Goal: Task Accomplishment & Management: Use online tool/utility

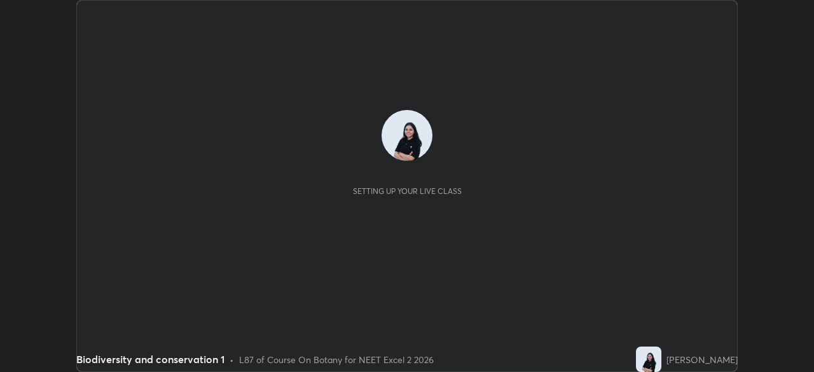
scroll to position [372, 814]
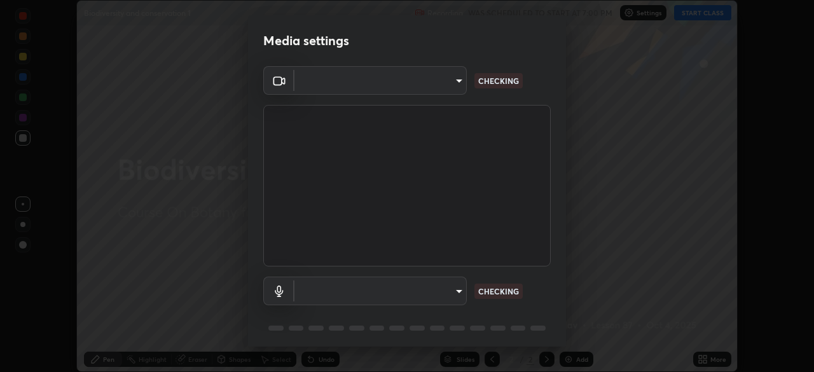
type input "8428e2be8a3e3f13974341e33778a08111258fb38798500ded61d344a6a8a77e"
type input "communications"
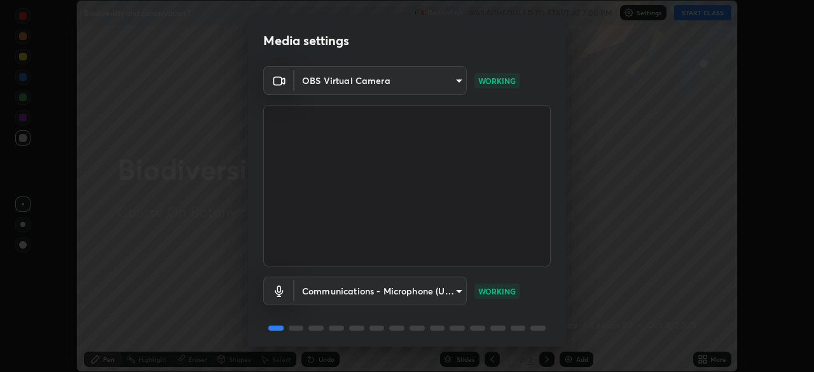
scroll to position [45, 0]
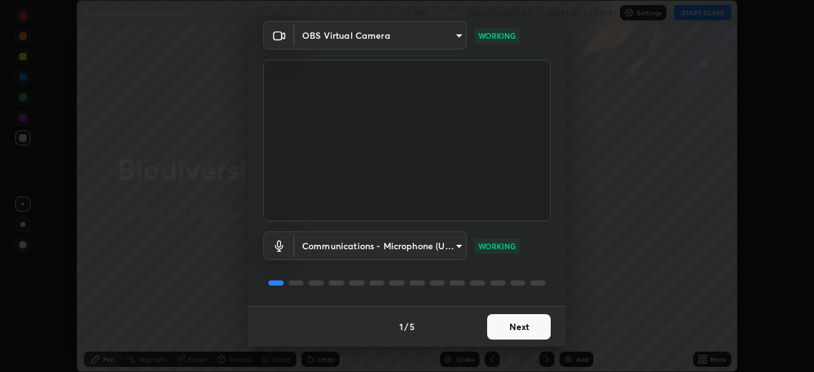
click at [531, 325] on button "Next" at bounding box center [519, 326] width 64 height 25
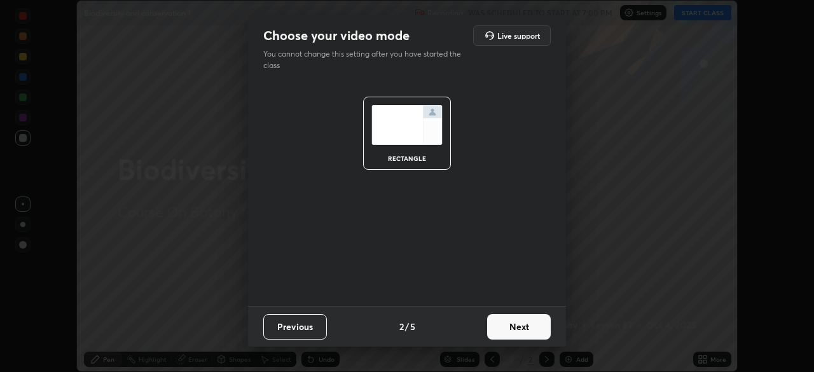
scroll to position [0, 0]
click at [534, 325] on button "Next" at bounding box center [519, 326] width 64 height 25
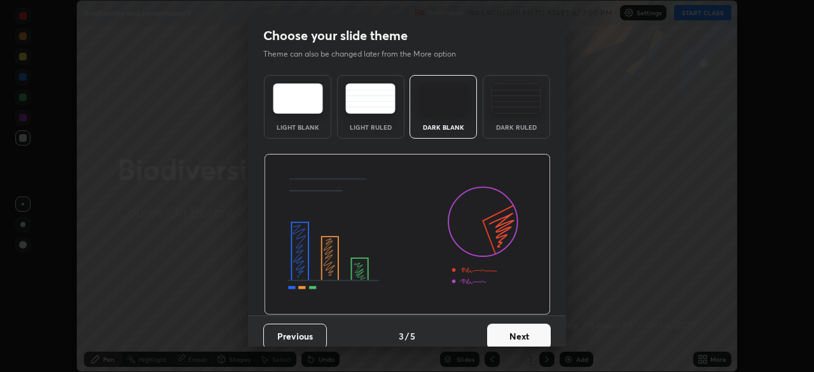
click at [533, 328] on button "Next" at bounding box center [519, 336] width 64 height 25
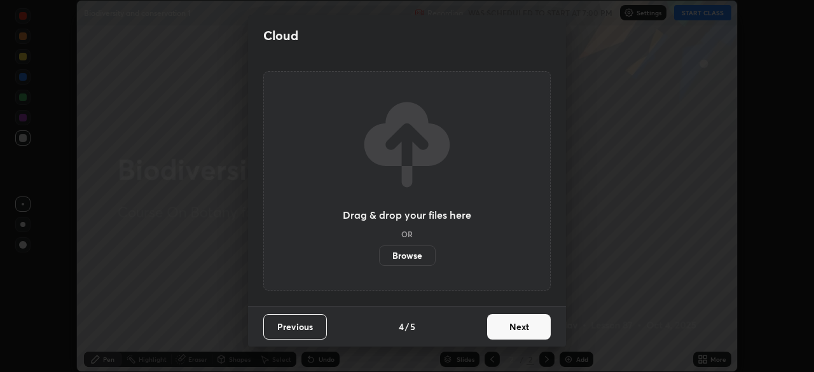
click at [534, 333] on button "Next" at bounding box center [519, 326] width 64 height 25
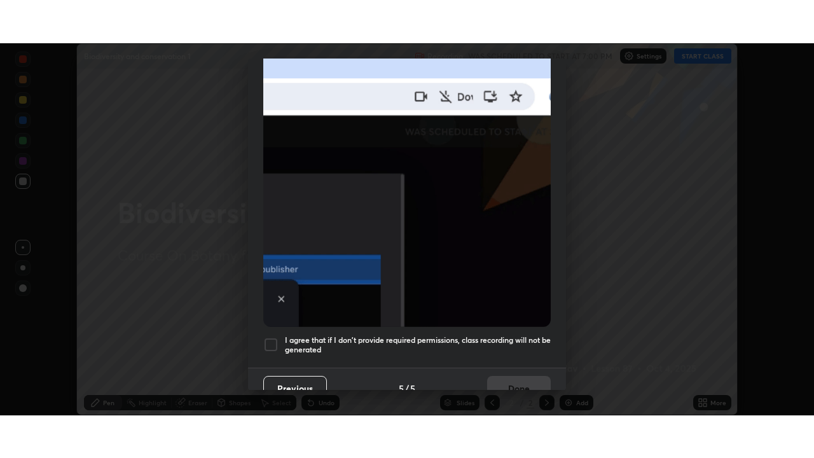
scroll to position [305, 0]
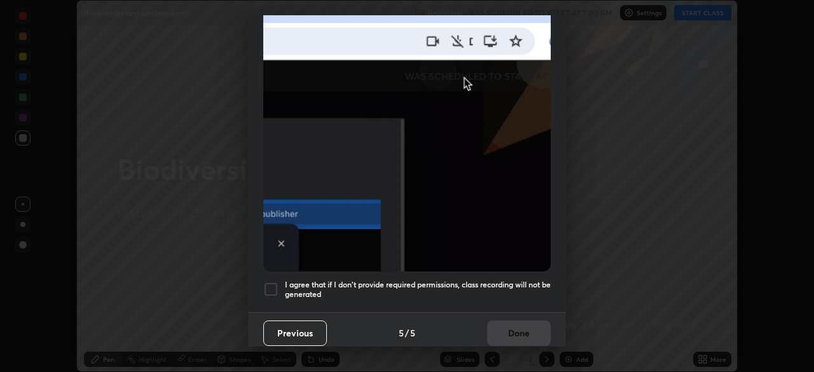
click at [275, 283] on div at bounding box center [270, 289] width 15 height 15
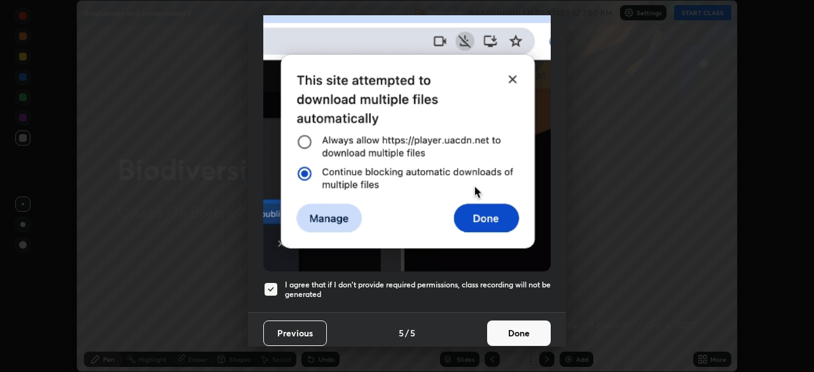
click at [530, 329] on button "Done" at bounding box center [519, 333] width 64 height 25
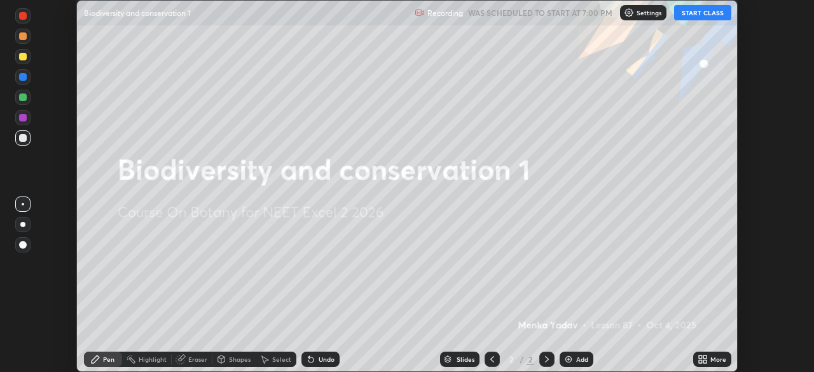
click at [711, 10] on button "START CLASS" at bounding box center [702, 12] width 57 height 15
click at [713, 354] on div "More" at bounding box center [713, 359] width 38 height 15
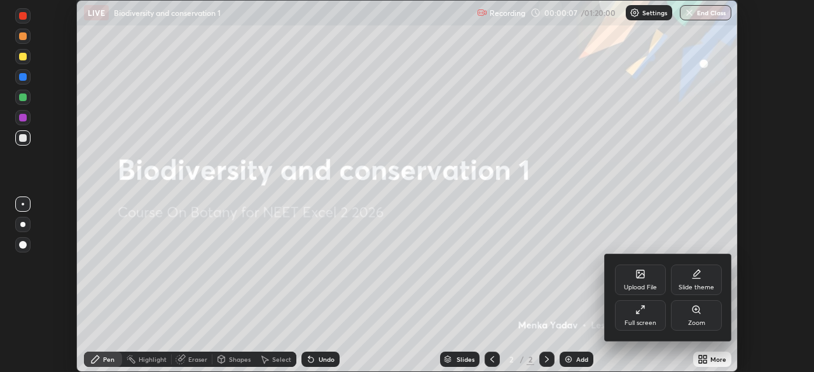
click at [647, 283] on div "Upload File" at bounding box center [640, 280] width 51 height 31
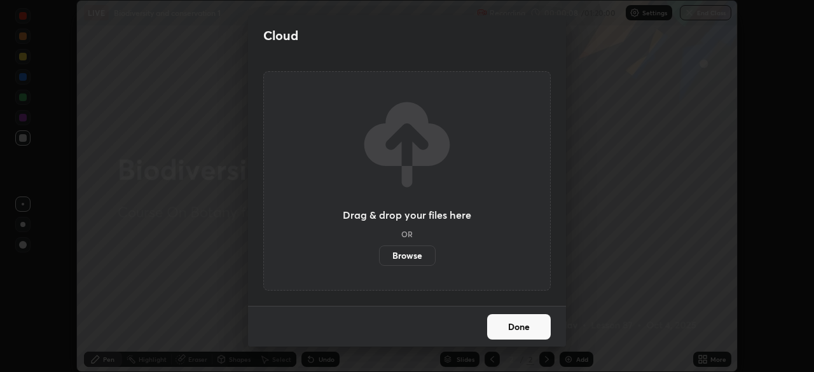
click at [425, 255] on label "Browse" at bounding box center [407, 256] width 57 height 20
click at [379, 255] on input "Browse" at bounding box center [379, 256] width 0 height 20
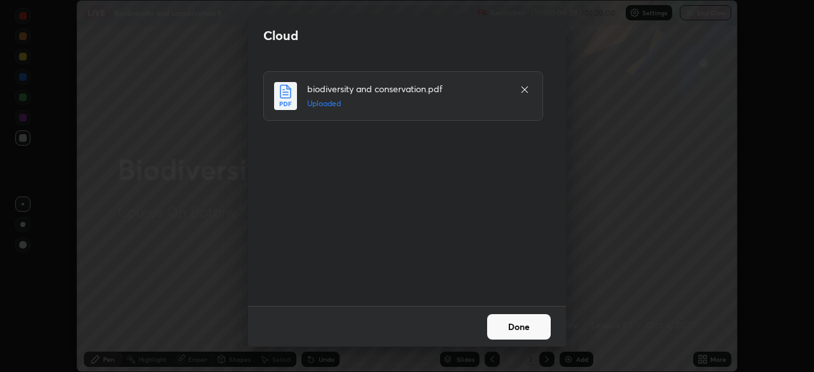
click at [530, 327] on button "Done" at bounding box center [519, 326] width 64 height 25
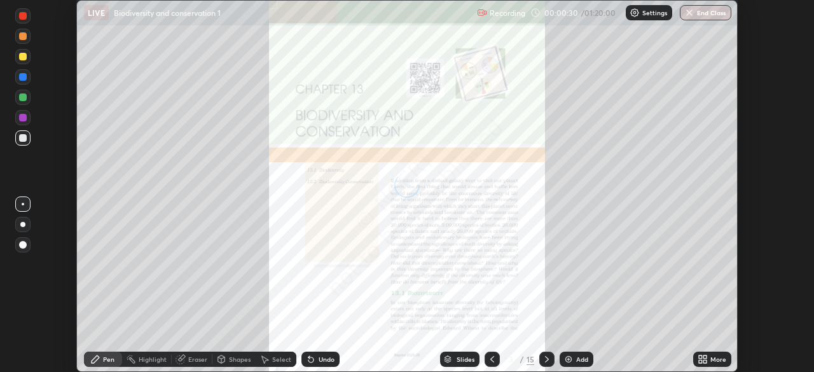
click at [706, 359] on icon at bounding box center [705, 357] width 3 height 3
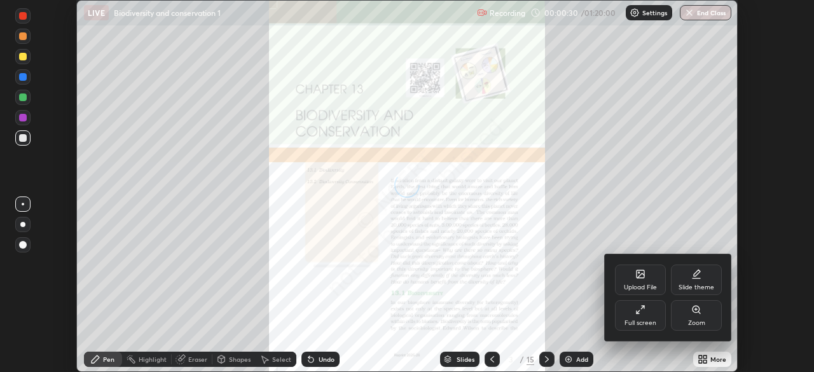
click at [643, 322] on div "Full screen" at bounding box center [641, 323] width 32 height 6
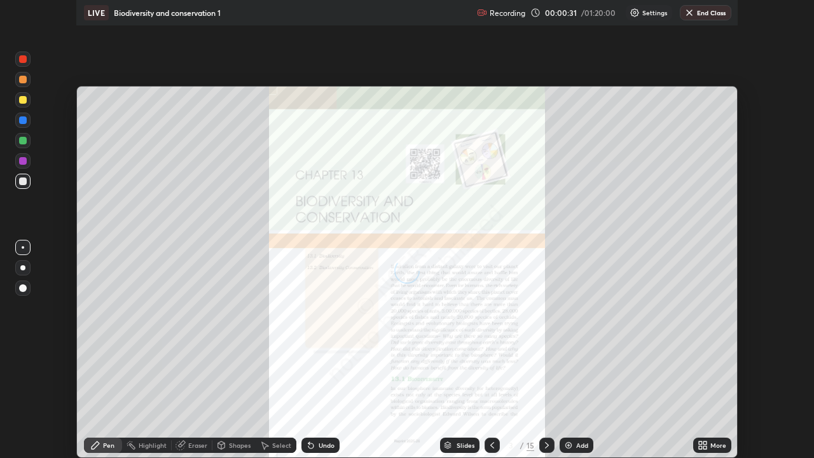
scroll to position [458, 814]
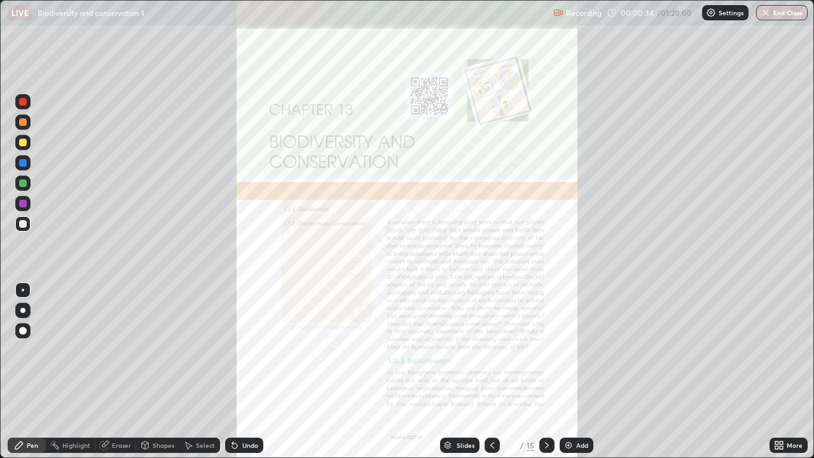
click at [578, 372] on div "Add" at bounding box center [582, 445] width 12 height 6
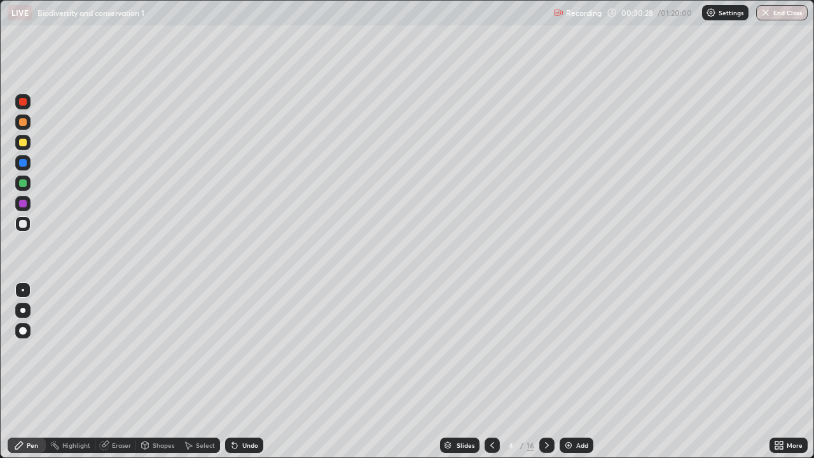
click at [460, 372] on div "Slides" at bounding box center [466, 445] width 18 height 6
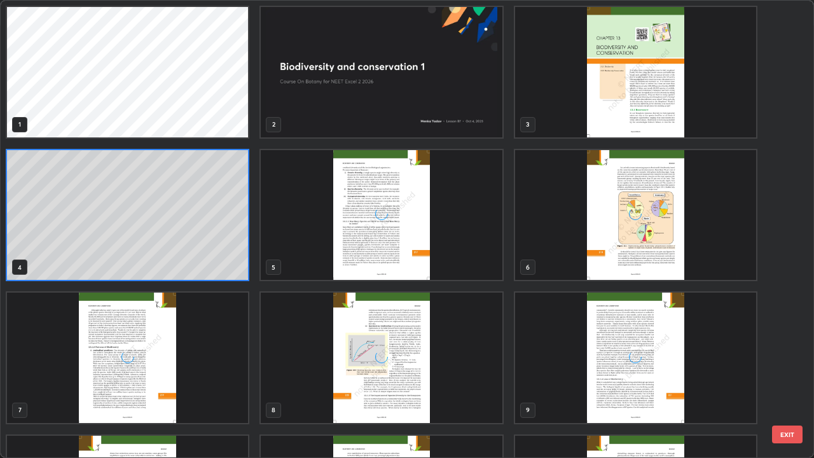
scroll to position [453, 807]
click at [561, 123] on img "grid" at bounding box center [635, 72] width 241 height 130
click at [562, 121] on img "grid" at bounding box center [635, 72] width 241 height 130
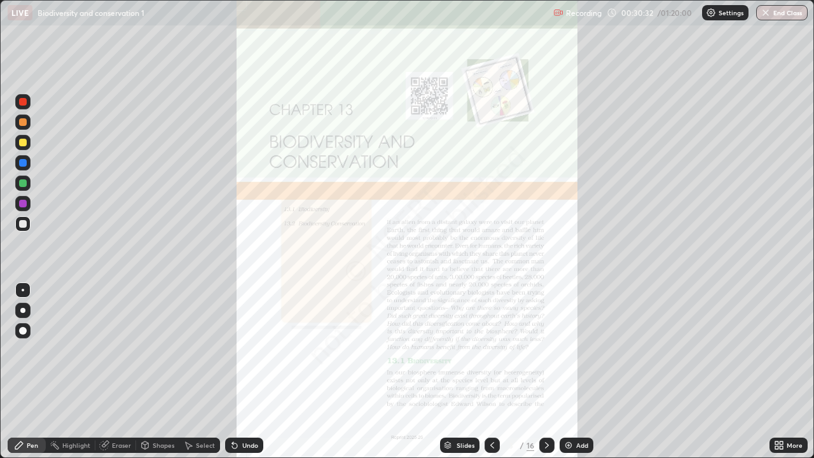
click at [787, 372] on div "More" at bounding box center [795, 445] width 16 height 6
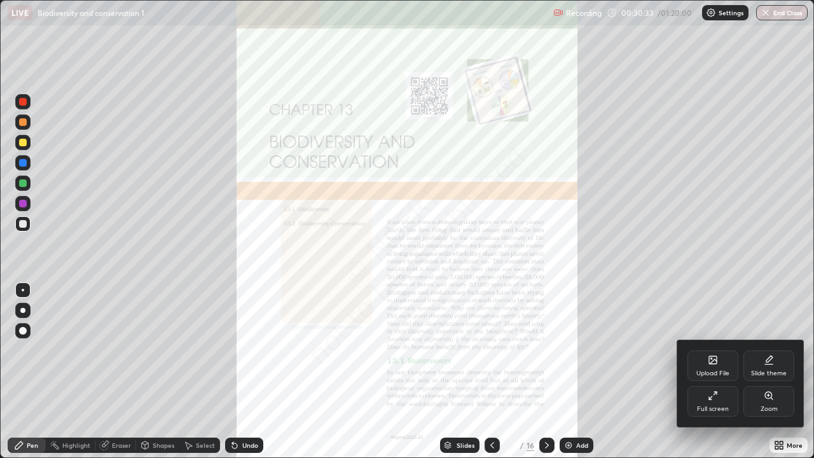
click at [774, 372] on div "Zoom" at bounding box center [769, 401] width 51 height 31
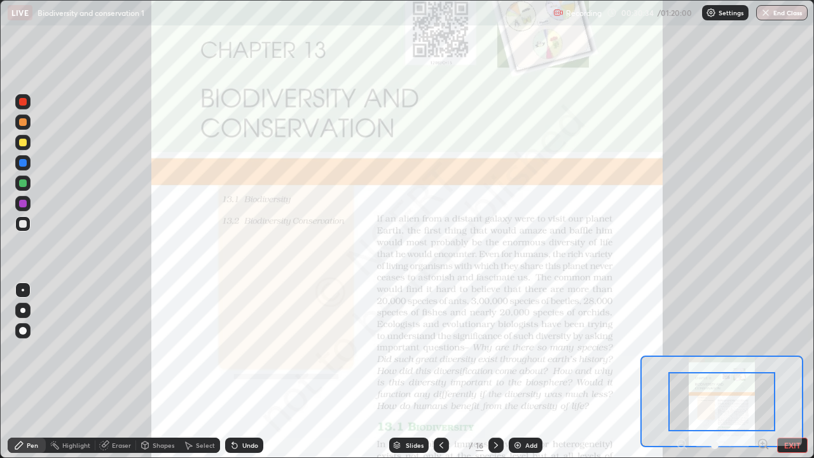
click at [763, 372] on icon at bounding box center [763, 443] width 3 height 0
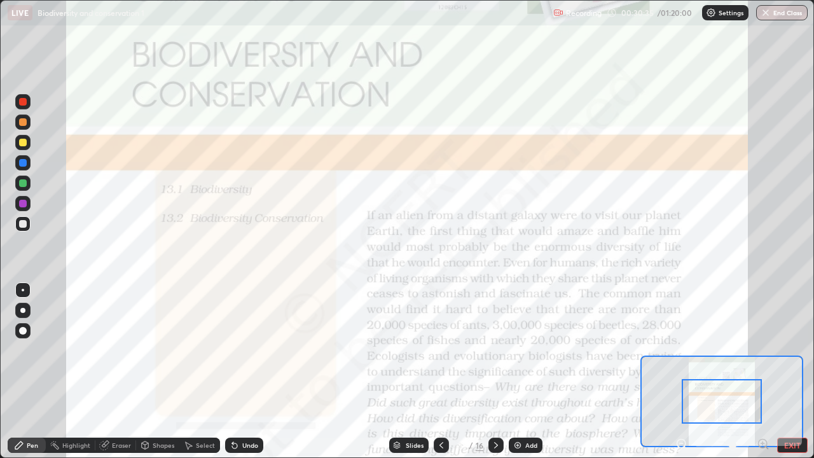
click at [763, 372] on icon at bounding box center [763, 443] width 0 height 3
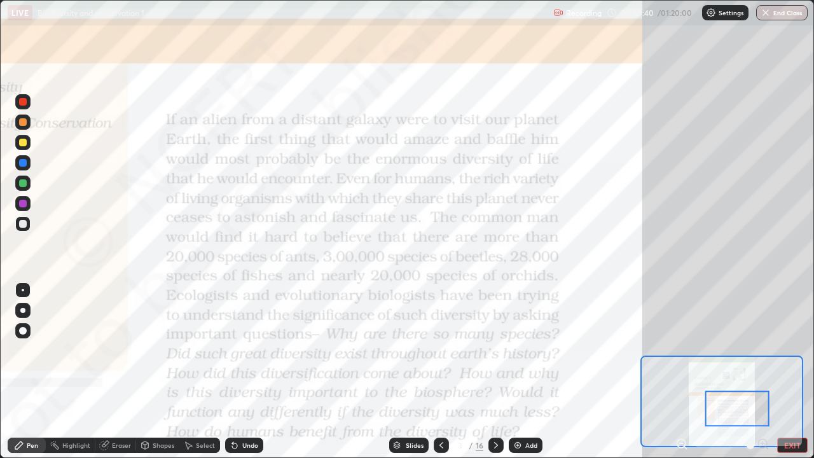
click at [29, 146] on div at bounding box center [22, 142] width 15 height 15
click at [17, 185] on div at bounding box center [22, 183] width 15 height 15
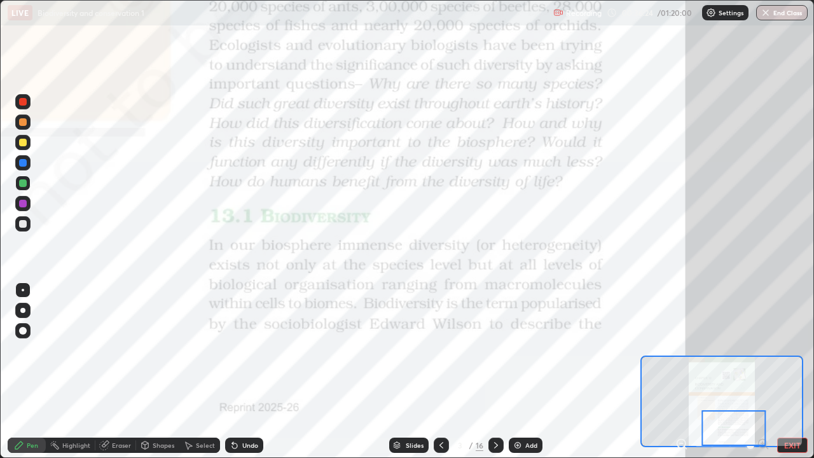
click at [496, 372] on icon at bounding box center [496, 445] width 10 height 10
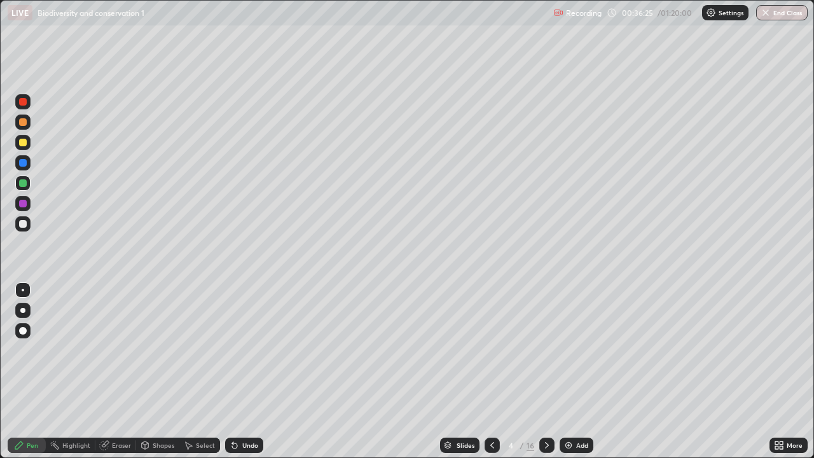
click at [546, 372] on icon at bounding box center [547, 445] width 10 height 10
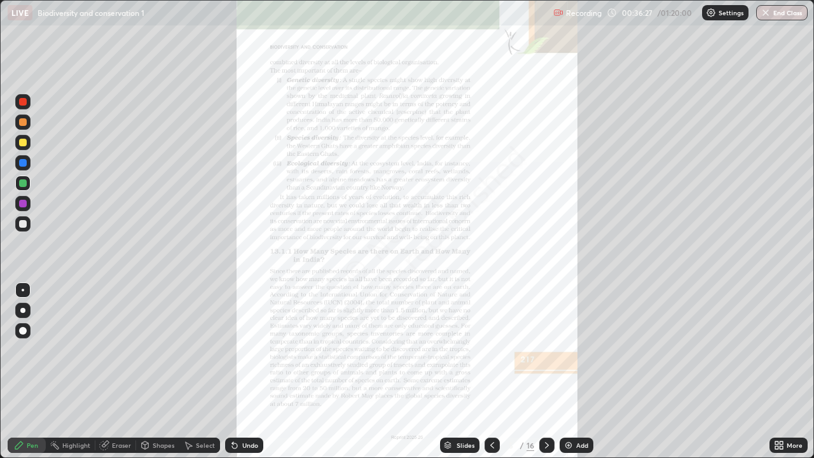
click at [788, 372] on div "More" at bounding box center [795, 445] width 16 height 6
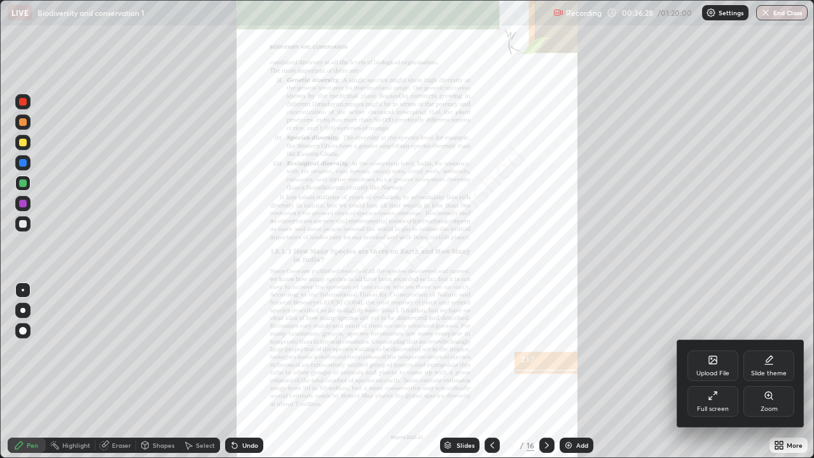
click at [769, 372] on div "Zoom" at bounding box center [769, 401] width 51 height 31
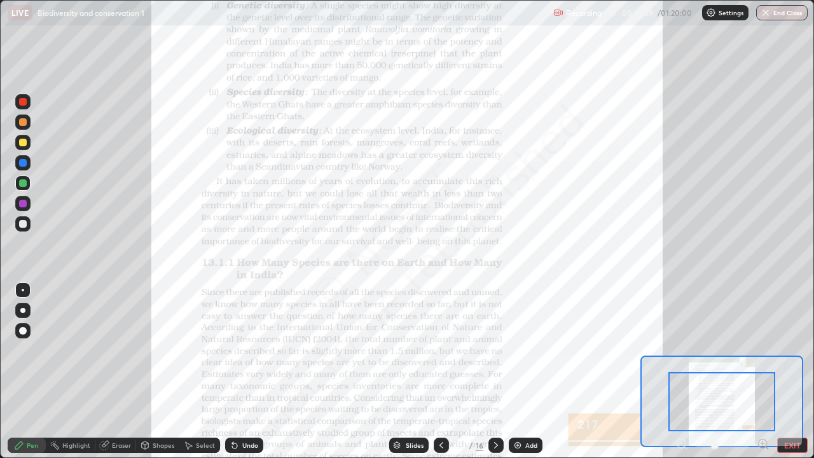
click at [767, 372] on icon at bounding box center [767, 448] width 3 height 3
click at [763, 372] on icon at bounding box center [763, 443] width 3 height 0
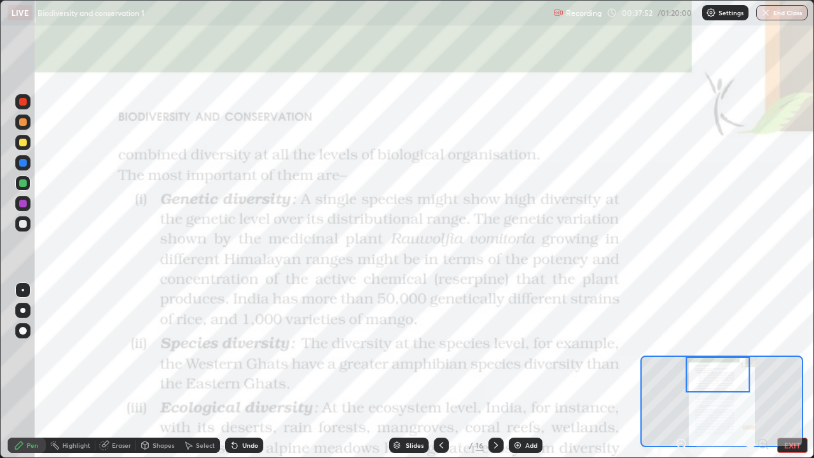
click at [25, 142] on div at bounding box center [23, 143] width 8 height 8
click at [534, 372] on div "Add" at bounding box center [532, 445] width 12 height 6
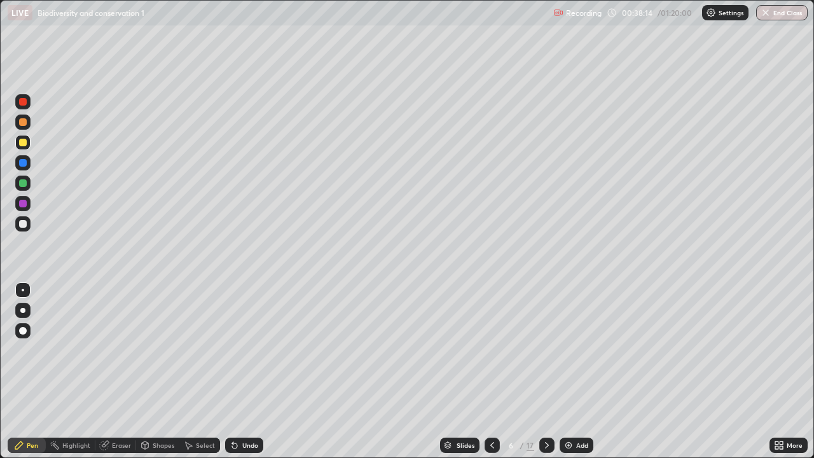
click at [24, 184] on div at bounding box center [23, 183] width 8 height 8
click at [491, 372] on icon at bounding box center [492, 445] width 10 height 10
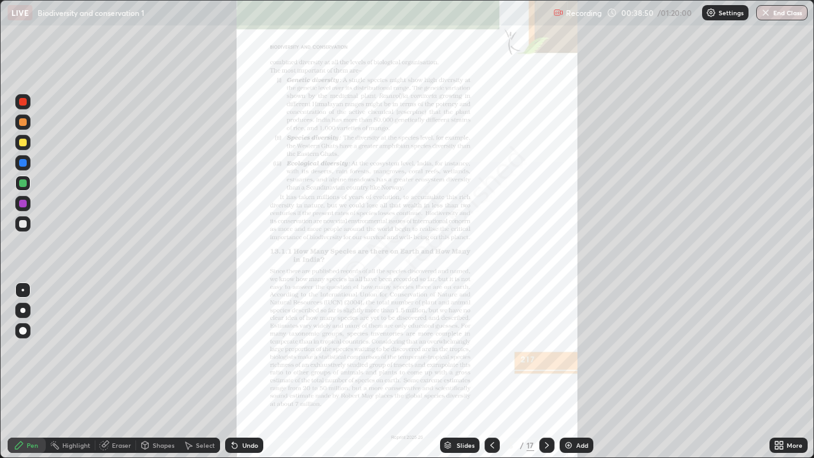
click at [791, 372] on div "More" at bounding box center [795, 445] width 16 height 6
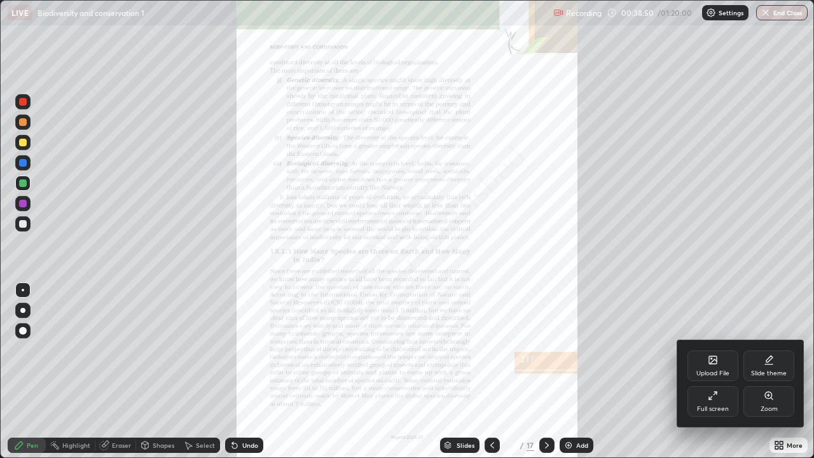
click at [768, 372] on div "Zoom" at bounding box center [769, 401] width 51 height 31
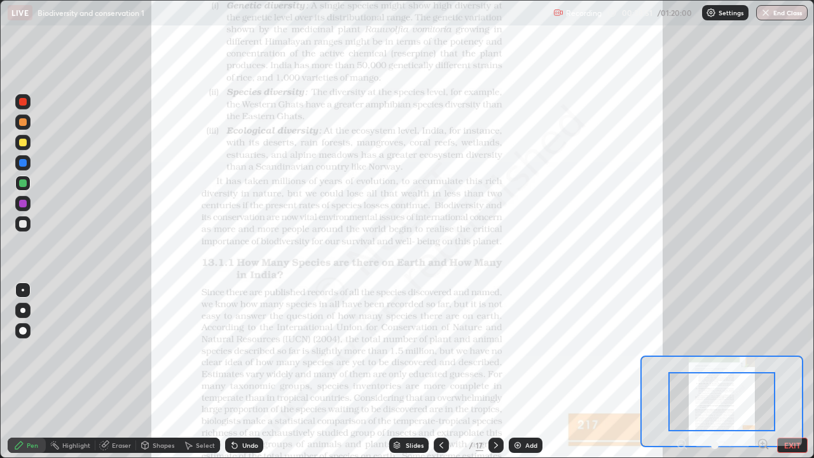
click at [763, 372] on icon at bounding box center [763, 443] width 3 height 0
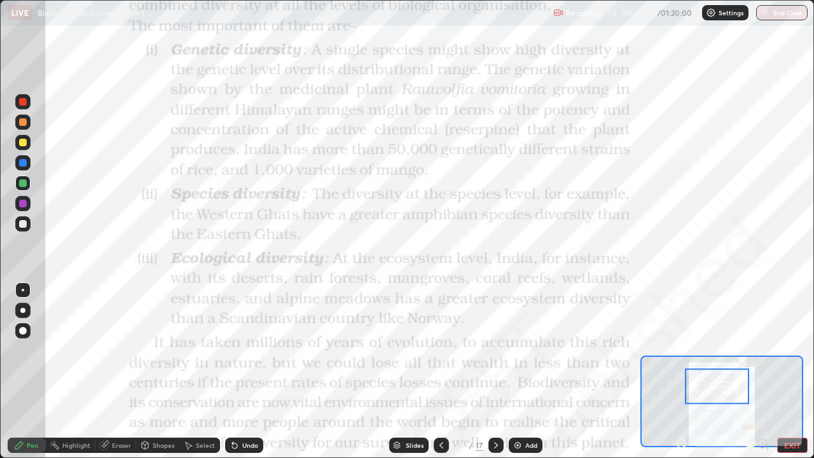
click at [416, 372] on div "Slides" at bounding box center [415, 445] width 18 height 6
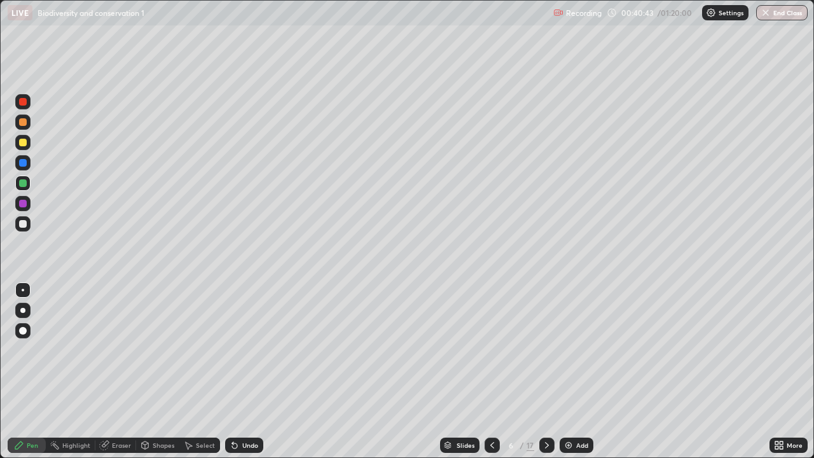
click at [796, 372] on div "More" at bounding box center [795, 445] width 16 height 6
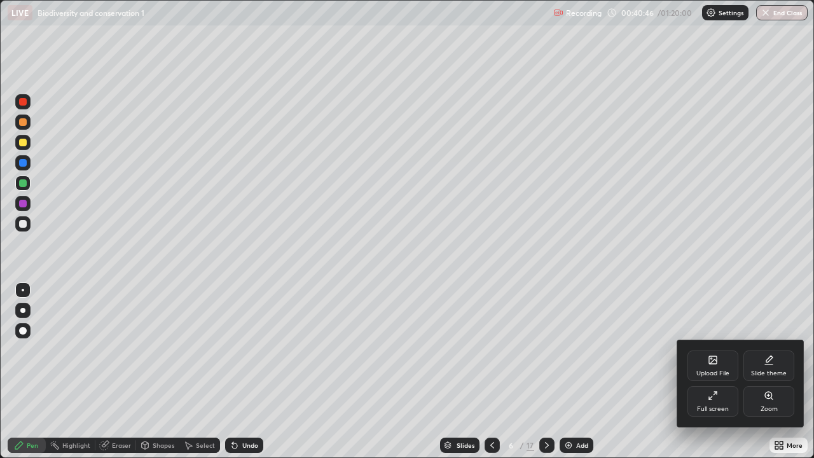
click at [22, 143] on div at bounding box center [407, 229] width 814 height 458
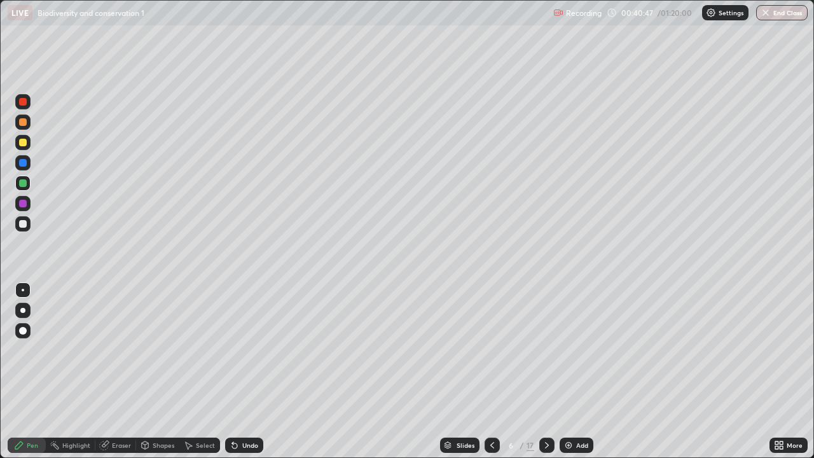
click at [19, 120] on div at bounding box center [23, 122] width 8 height 8
click at [546, 372] on icon at bounding box center [547, 445] width 10 height 10
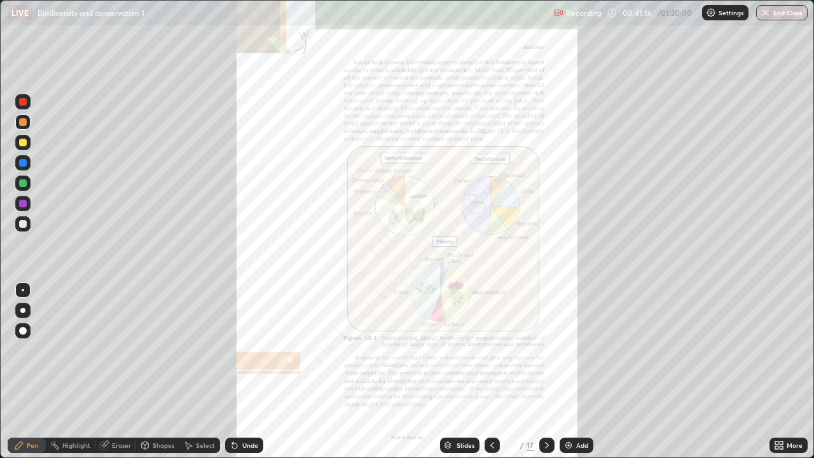
click at [492, 372] on icon at bounding box center [493, 445] width 4 height 6
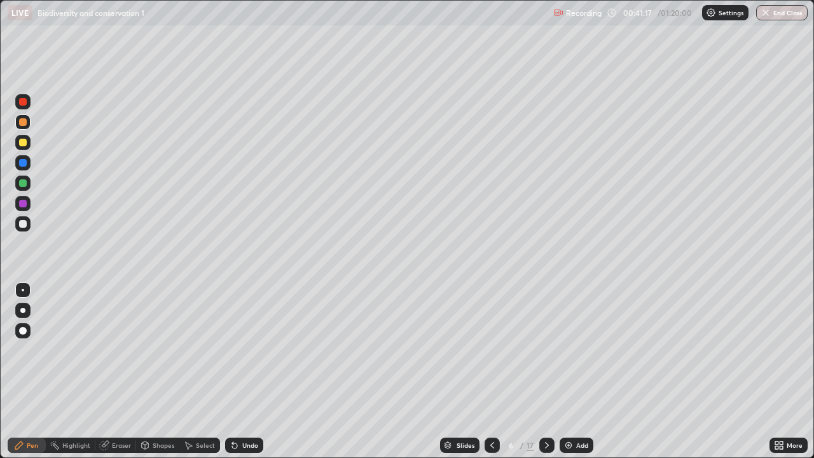
click at [496, 372] on div at bounding box center [492, 445] width 15 height 15
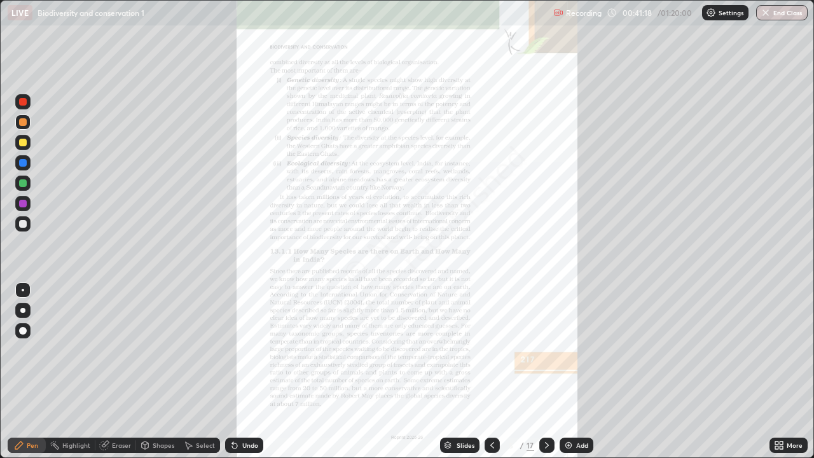
click at [792, 372] on div "More" at bounding box center [789, 445] width 38 height 15
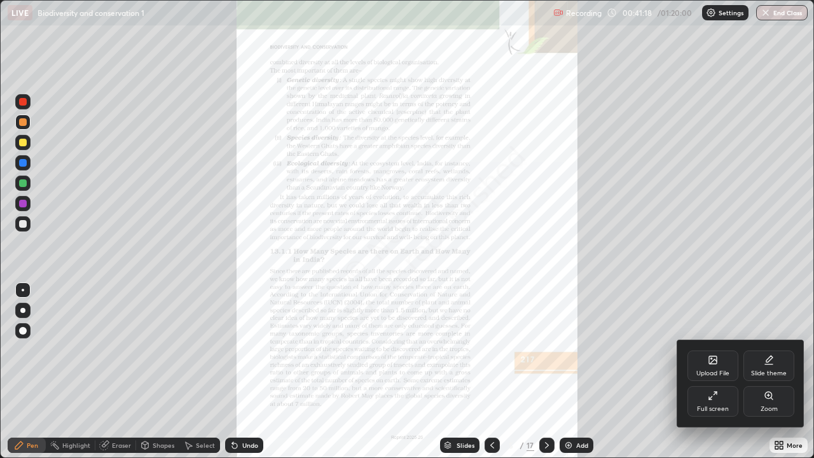
click at [767, 372] on icon at bounding box center [768, 395] width 7 height 7
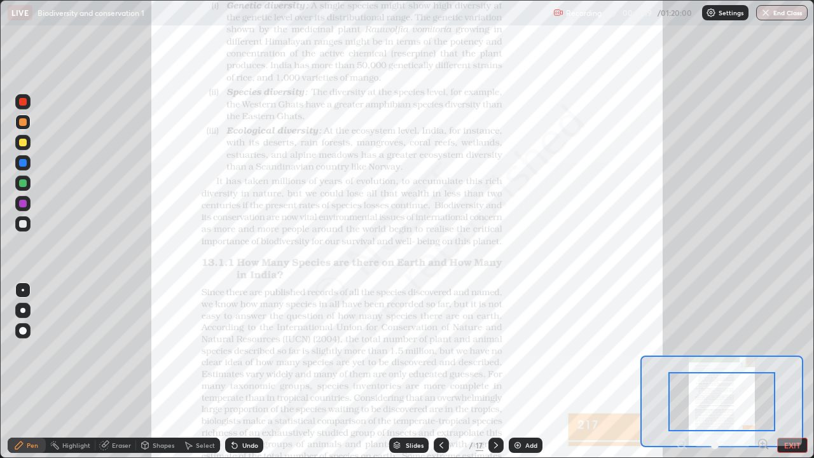
click at [767, 372] on icon at bounding box center [767, 448] width 3 height 3
click at [763, 372] on icon at bounding box center [763, 443] width 0 height 3
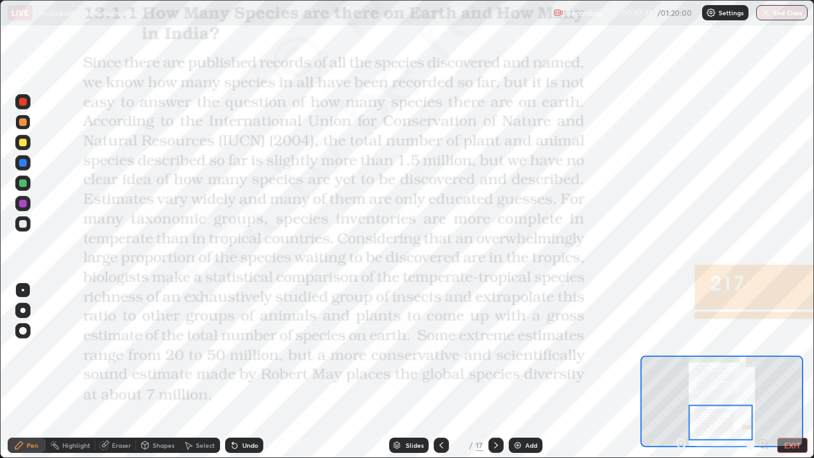
click at [518, 372] on img at bounding box center [518, 445] width 10 height 10
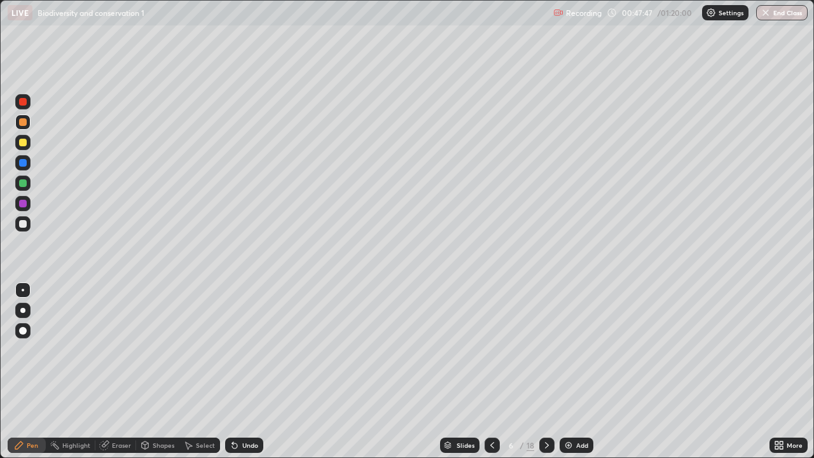
click at [155, 372] on div "Shapes" at bounding box center [164, 445] width 22 height 6
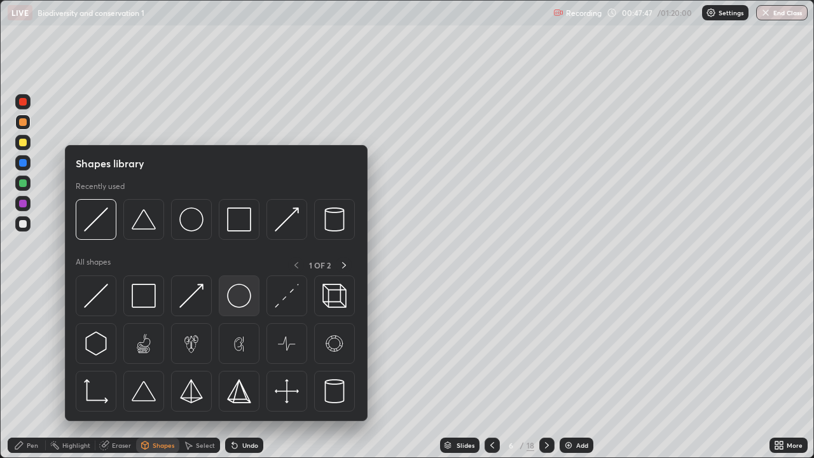
click at [239, 294] on img at bounding box center [239, 296] width 24 height 24
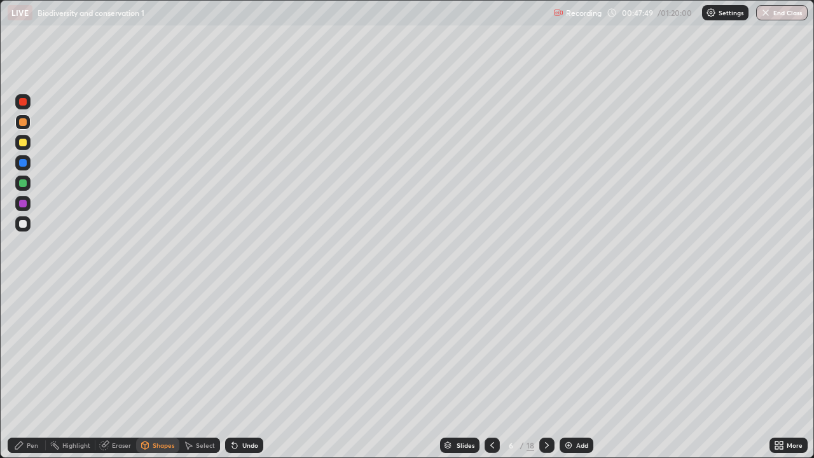
click at [25, 372] on div "Pen" at bounding box center [27, 445] width 38 height 15
click at [22, 223] on div at bounding box center [23, 224] width 8 height 8
click at [160, 372] on div "Shapes" at bounding box center [164, 445] width 22 height 6
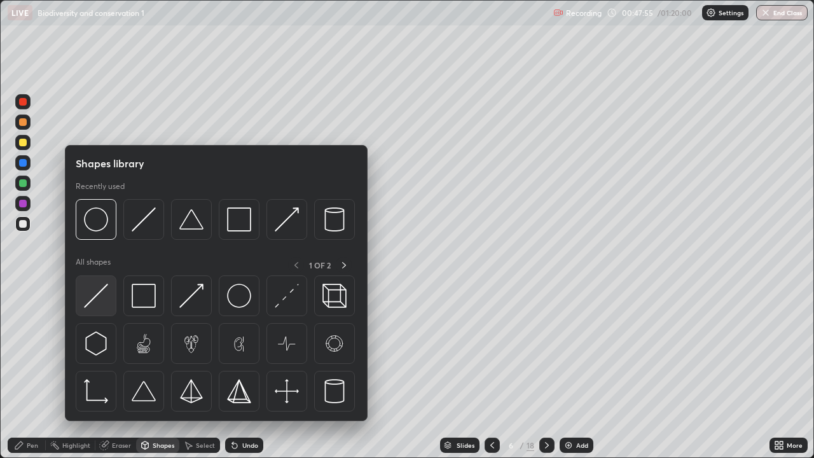
click at [95, 290] on img at bounding box center [96, 296] width 24 height 24
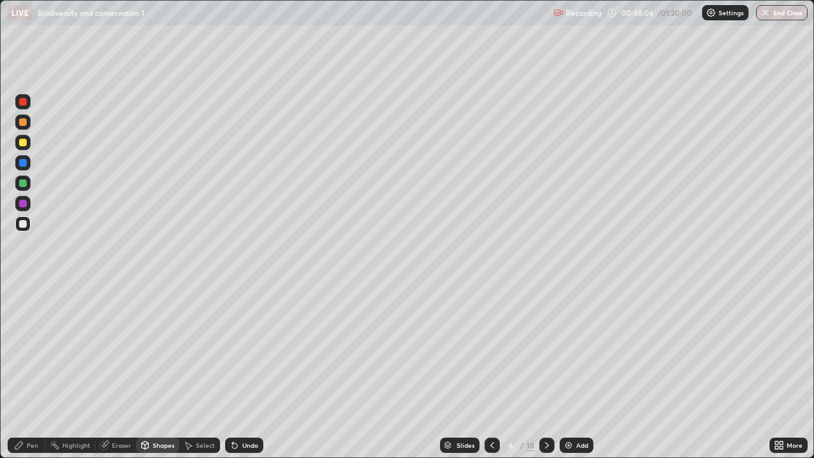
click at [24, 372] on div "Pen" at bounding box center [27, 445] width 38 height 15
click at [466, 372] on div "Slides" at bounding box center [459, 445] width 39 height 15
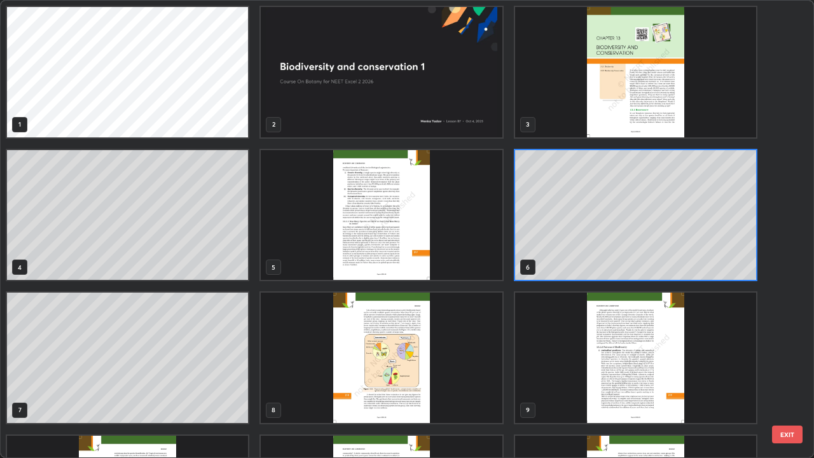
click at [459, 248] on img "grid" at bounding box center [381, 215] width 241 height 130
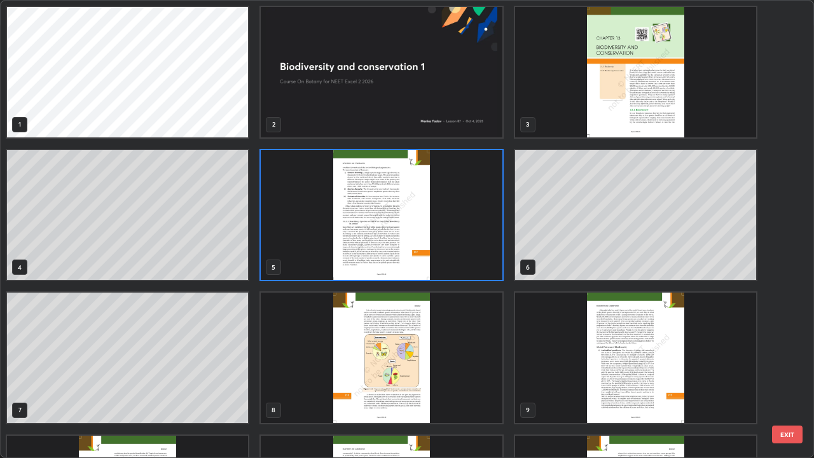
click at [461, 248] on img "grid" at bounding box center [381, 215] width 241 height 130
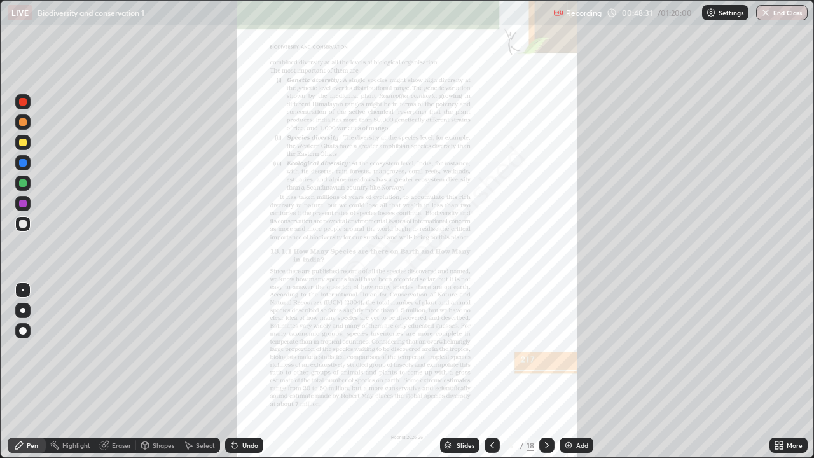
click at [794, 372] on div "More" at bounding box center [795, 445] width 16 height 6
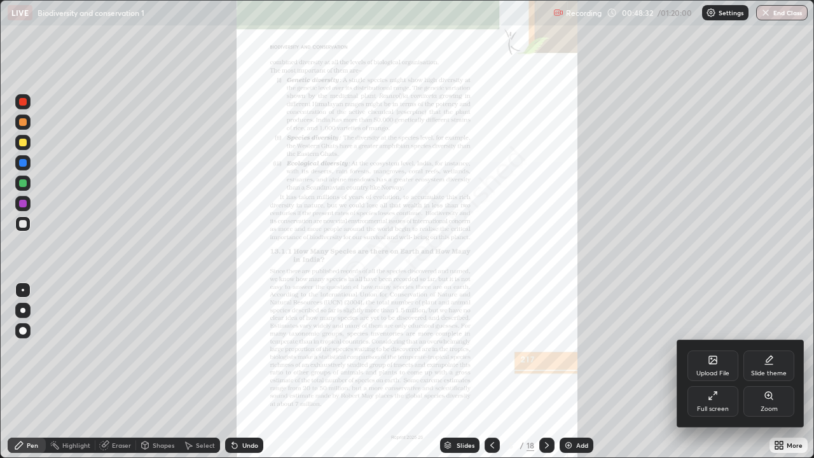
click at [771, 372] on div "Zoom" at bounding box center [769, 401] width 51 height 31
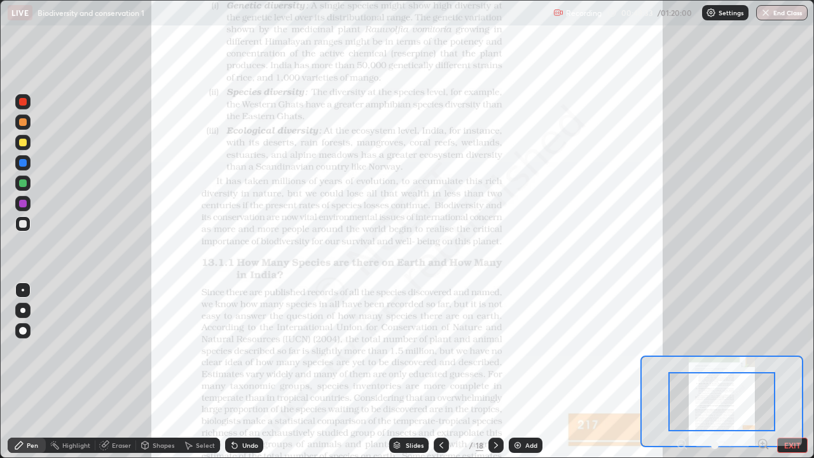
click at [763, 372] on icon at bounding box center [763, 443] width 3 height 0
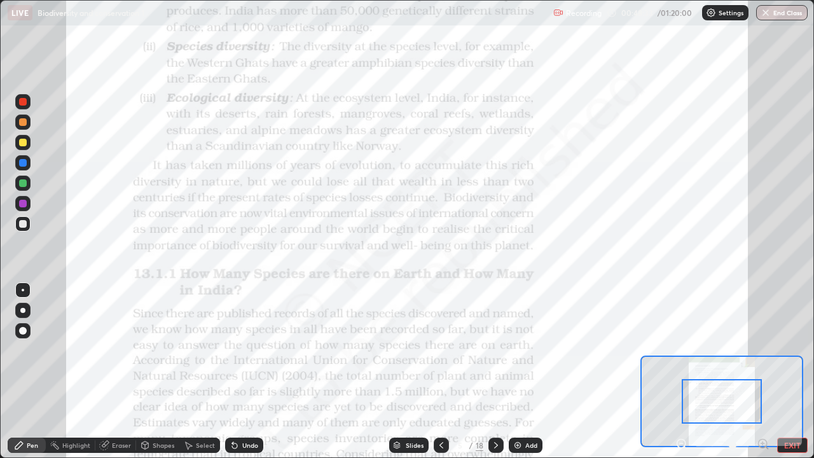
click at [764, 372] on icon at bounding box center [763, 444] width 13 height 13
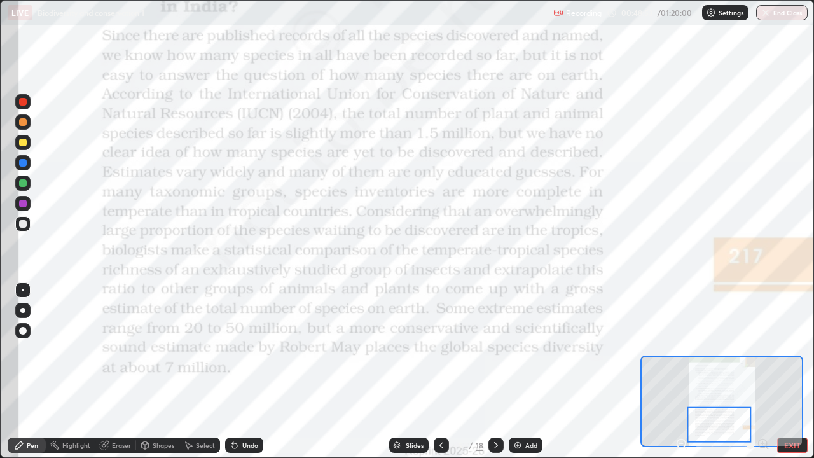
click at [23, 182] on div at bounding box center [23, 183] width 8 height 8
click at [495, 372] on icon at bounding box center [496, 445] width 10 height 10
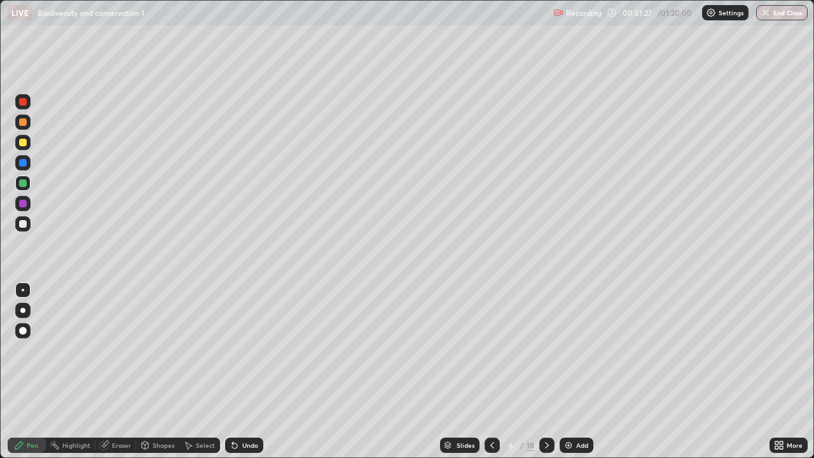
click at [547, 372] on icon at bounding box center [547, 445] width 10 height 10
click at [546, 372] on icon at bounding box center [547, 445] width 10 height 10
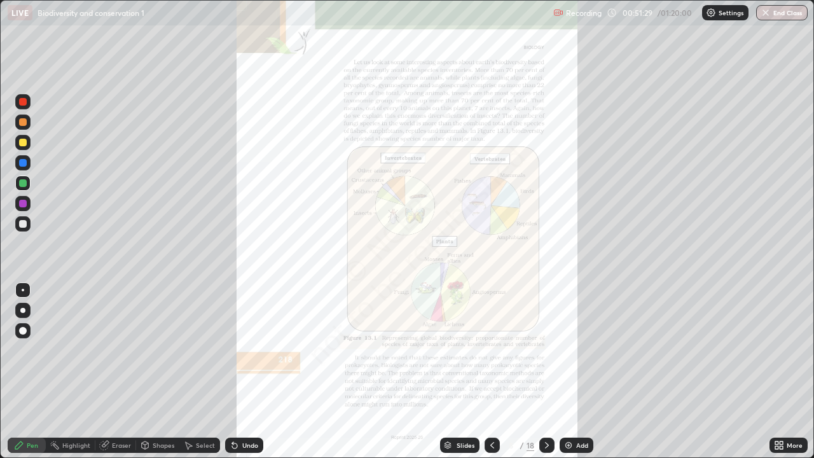
click at [788, 372] on div "More" at bounding box center [795, 445] width 16 height 6
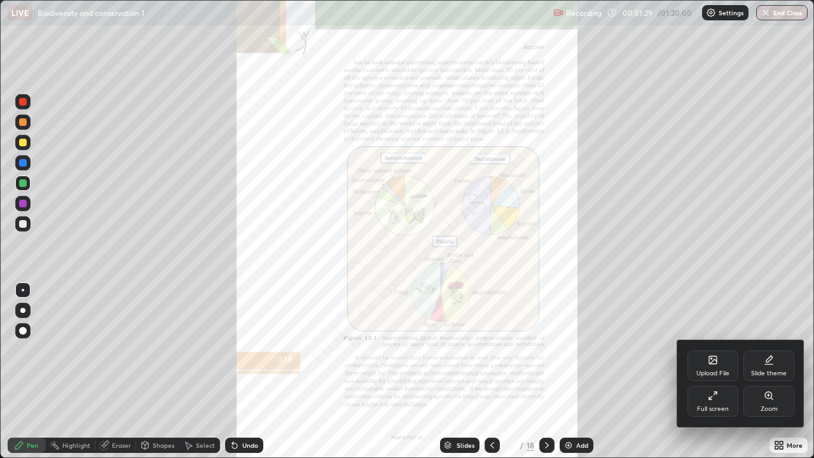
click at [769, 372] on div "Zoom" at bounding box center [769, 401] width 51 height 31
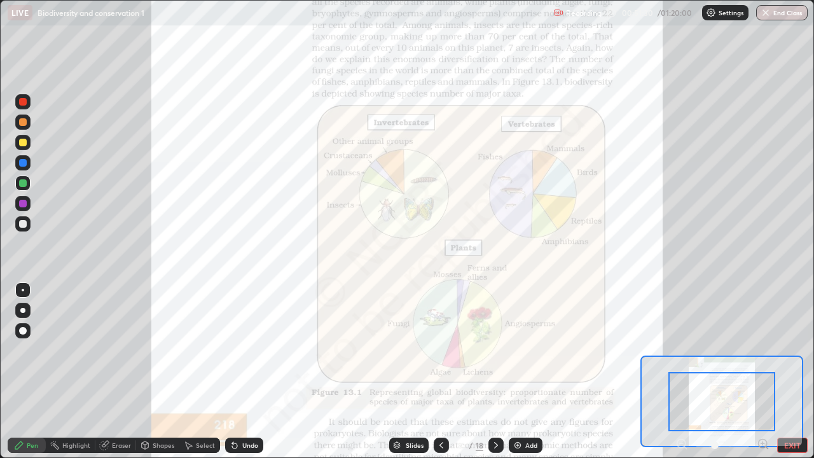
click at [763, 372] on icon at bounding box center [763, 443] width 3 height 0
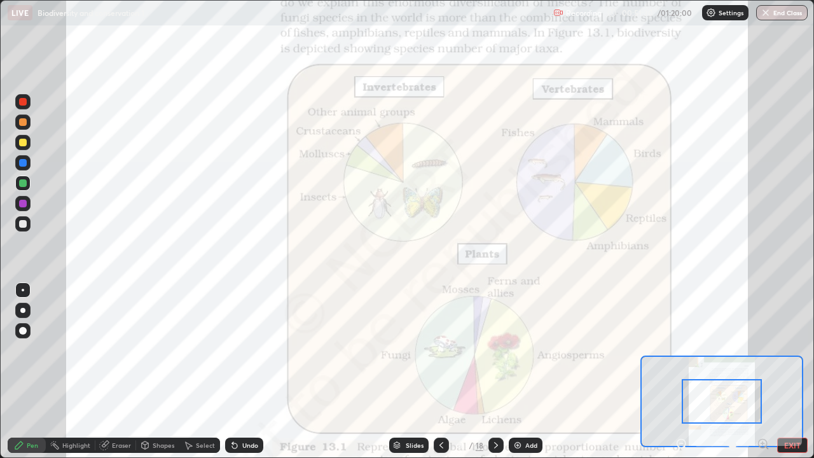
click at [763, 372] on icon at bounding box center [763, 443] width 3 height 0
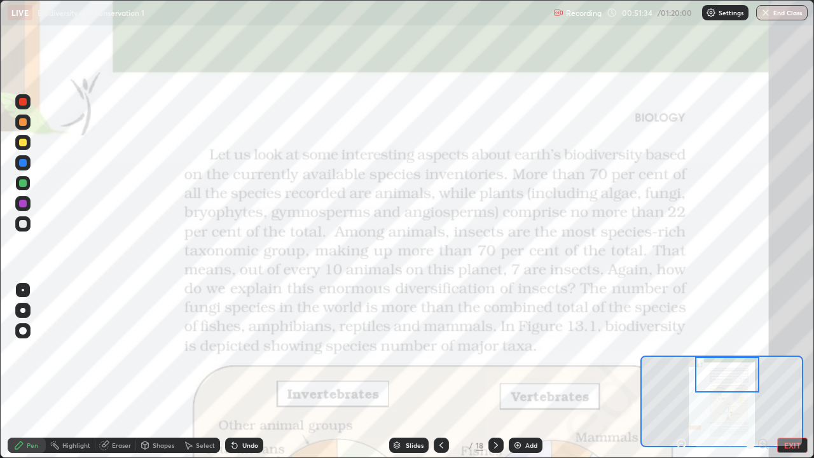
click at [18, 146] on div at bounding box center [22, 142] width 15 height 15
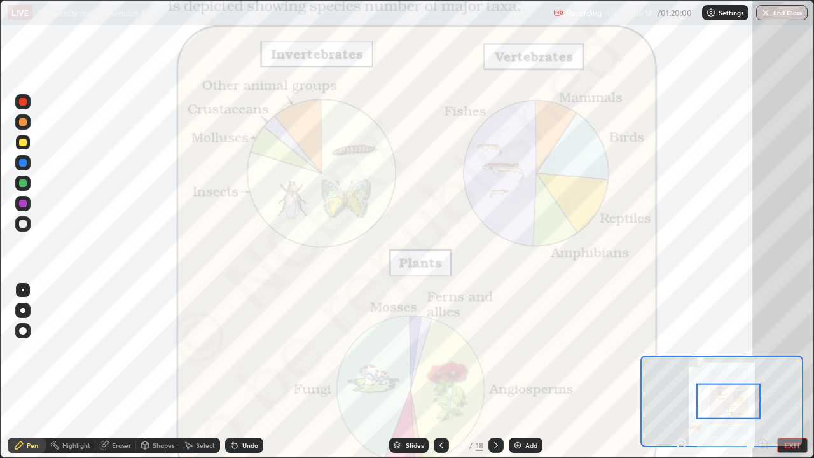
click at [20, 181] on div at bounding box center [23, 183] width 8 height 8
click at [233, 372] on icon at bounding box center [234, 445] width 5 height 5
click at [12, 372] on div "Pen" at bounding box center [27, 445] width 38 height 15
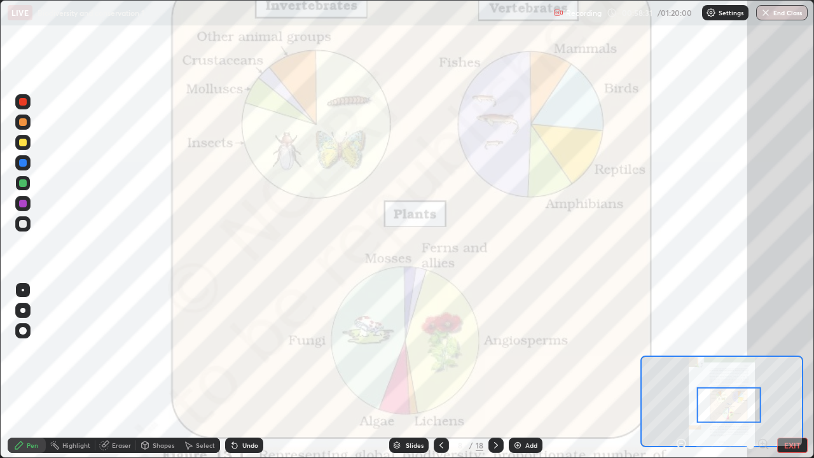
click at [23, 162] on div at bounding box center [23, 163] width 8 height 8
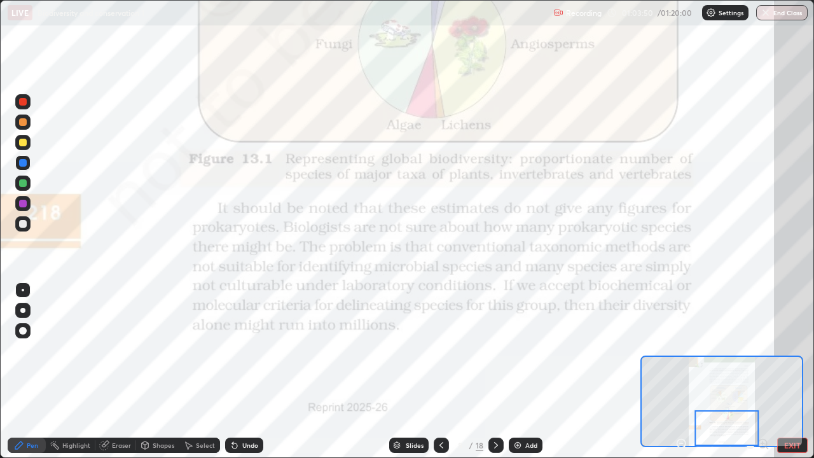
click at [497, 372] on div at bounding box center [496, 445] width 15 height 15
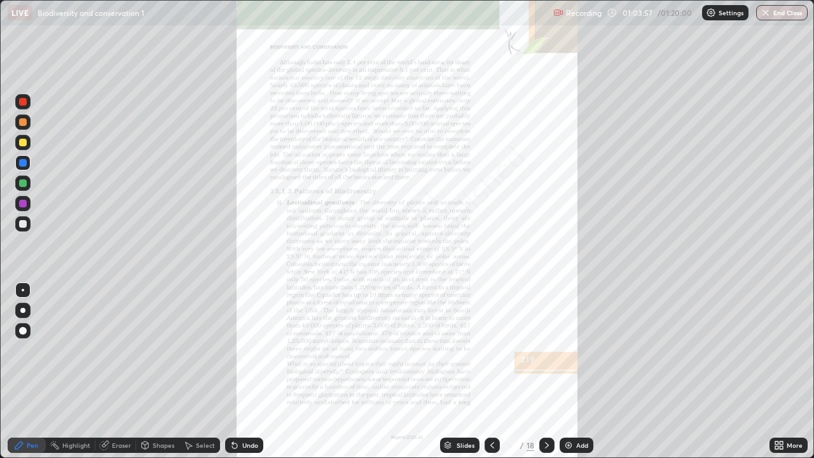
click at [575, 372] on div "Add" at bounding box center [577, 445] width 34 height 15
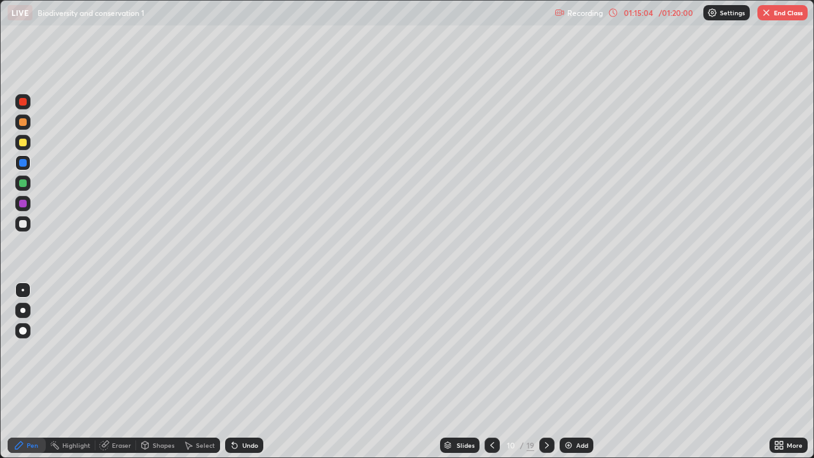
click at [774, 17] on button "End Class" at bounding box center [783, 12] width 50 height 15
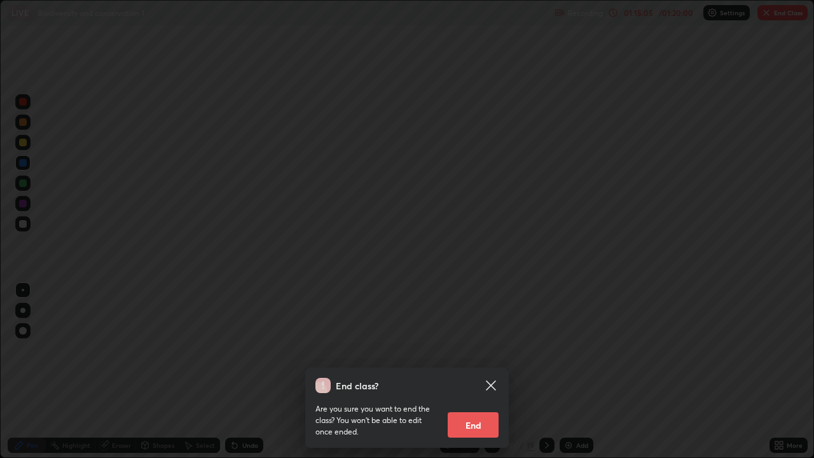
click at [492, 372] on button "End" at bounding box center [473, 424] width 51 height 25
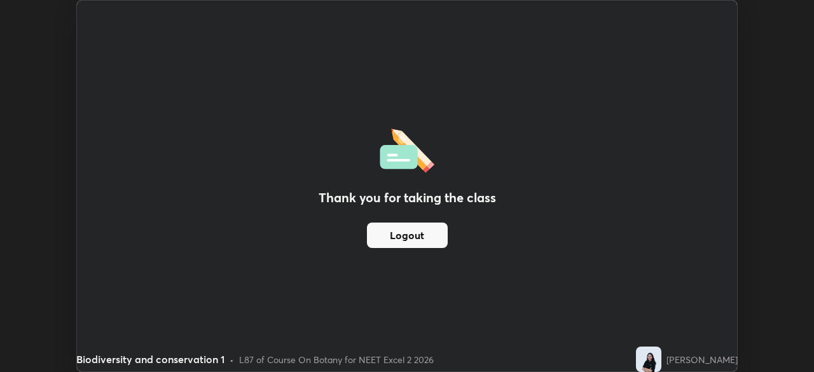
scroll to position [63257, 62814]
